Goal: Task Accomplishment & Management: Manage account settings

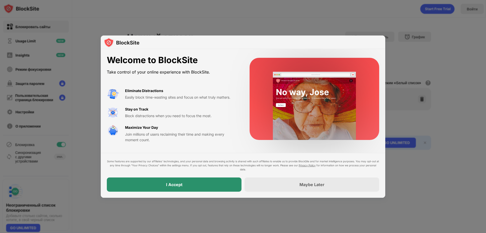
click at [170, 184] on div "I Accept" at bounding box center [174, 184] width 16 height 5
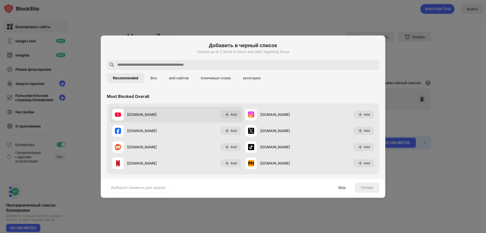
click at [140, 114] on div "[DOMAIN_NAME]" at bounding box center [151, 114] width 49 height 5
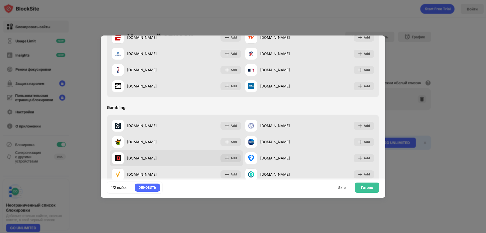
scroll to position [303, 0]
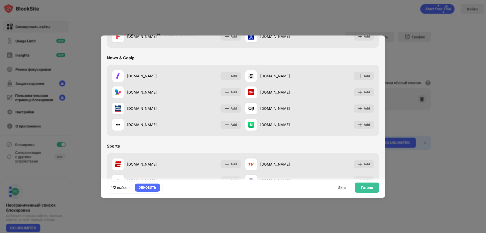
drag, startPoint x: 147, startPoint y: 112, endPoint x: 102, endPoint y: 61, distance: 68.4
click at [102, 61] on div "Most Blocked Overall [DOMAIN_NAME] Added [DOMAIN_NAME] Add [DOMAIN_NAME] Add [D…" at bounding box center [243, 94] width 285 height 617
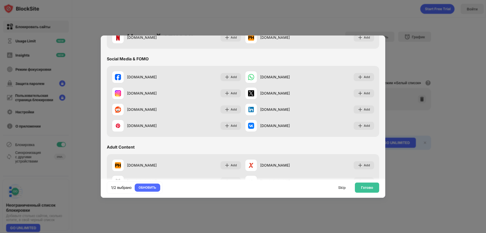
scroll to position [24, 0]
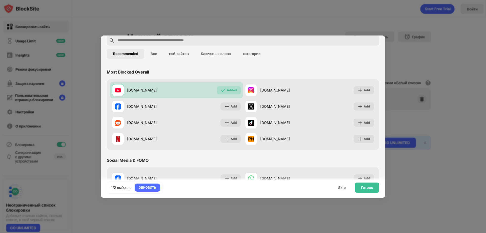
click at [158, 55] on button "Все" at bounding box center [153, 54] width 19 height 10
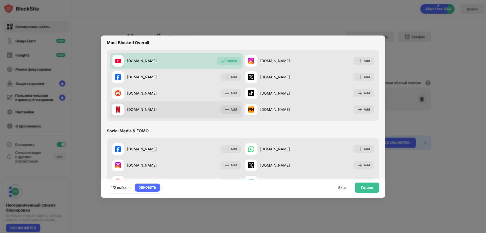
scroll to position [75, 0]
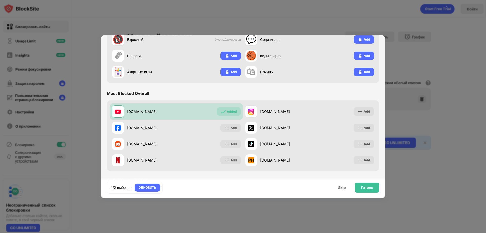
click at [142, 92] on div "Most Blocked Overall" at bounding box center [128, 93] width 42 height 5
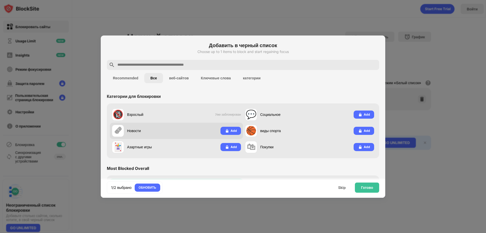
scroll to position [25, 0]
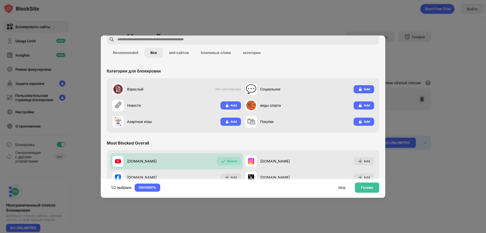
click at [186, 53] on button "веб-сайтов" at bounding box center [179, 53] width 32 height 10
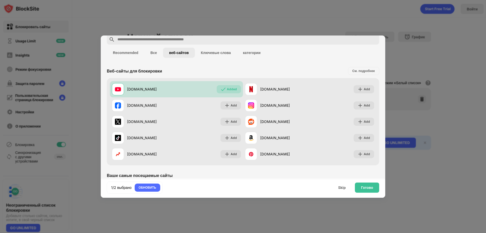
click at [151, 51] on button "Все" at bounding box center [153, 53] width 19 height 10
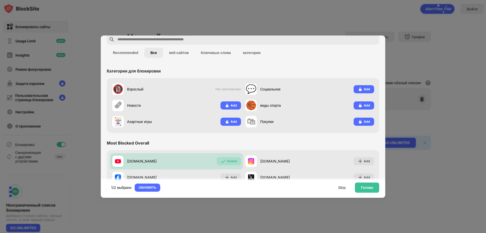
click at [174, 53] on button "веб-сайтов" at bounding box center [179, 53] width 32 height 10
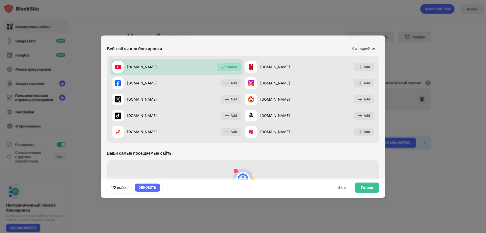
scroll to position [0, 0]
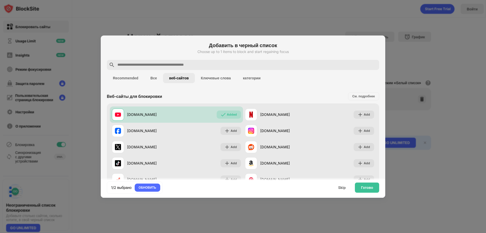
click at [132, 77] on button "Recommended" at bounding box center [125, 78] width 37 height 10
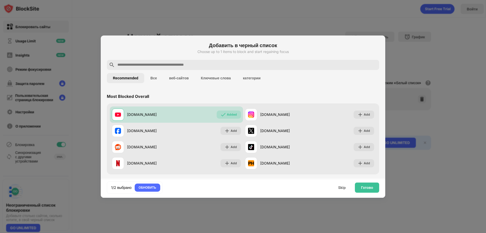
click at [135, 58] on div "Добавить в черный список Choose up to 1 items to block and start regaining focus" at bounding box center [243, 51] width 272 height 18
click at [136, 62] on div at bounding box center [243, 65] width 272 height 10
click at [136, 68] on div at bounding box center [243, 65] width 272 height 10
click at [135, 67] on input "text" at bounding box center [247, 65] width 260 height 6
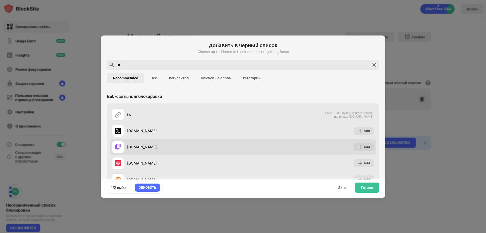
type input "**"
click at [139, 145] on div "[DOMAIN_NAME]" at bounding box center [185, 146] width 116 height 5
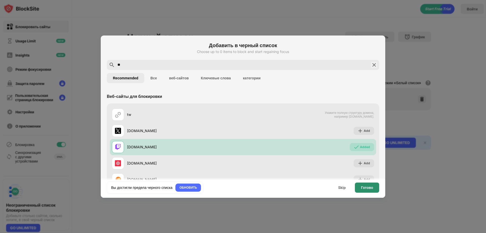
click at [361, 189] on div "Готово" at bounding box center [367, 187] width 12 height 4
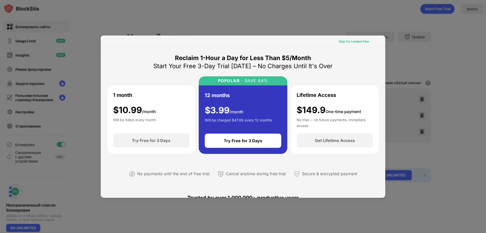
click at [350, 40] on div "Skip for Limited Plan" at bounding box center [354, 41] width 30 height 5
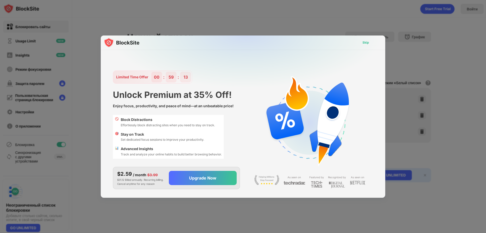
click at [363, 40] on div "Skip" at bounding box center [366, 42] width 15 height 8
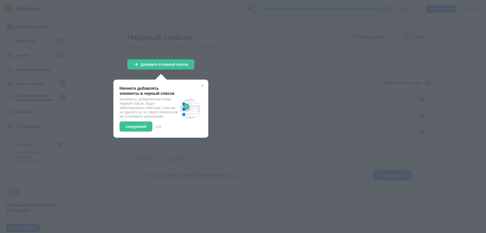
click at [202, 84] on img at bounding box center [202, 86] width 4 height 4
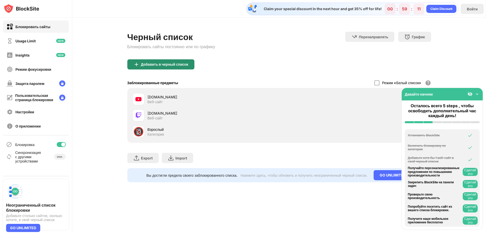
click at [146, 62] on div "Добавить в черный список" at bounding box center [160, 64] width 67 height 10
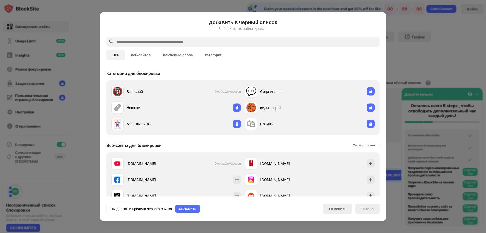
drag, startPoint x: 415, startPoint y: 83, endPoint x: 399, endPoint y: 56, distance: 31.4
click at [411, 73] on div at bounding box center [243, 116] width 486 height 233
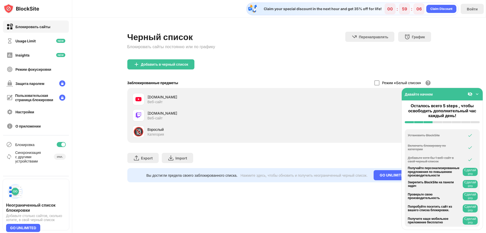
click at [477, 90] on div "Давайте начнем" at bounding box center [442, 94] width 81 height 12
click at [476, 94] on img at bounding box center [477, 93] width 5 height 5
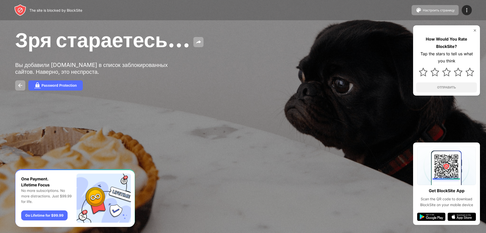
click at [471, 31] on div at bounding box center [446, 30] width 61 height 4
click at [473, 30] on div at bounding box center [446, 30] width 61 height 4
click at [473, 30] on img at bounding box center [475, 30] width 4 height 4
